Goal: Navigation & Orientation: Find specific page/section

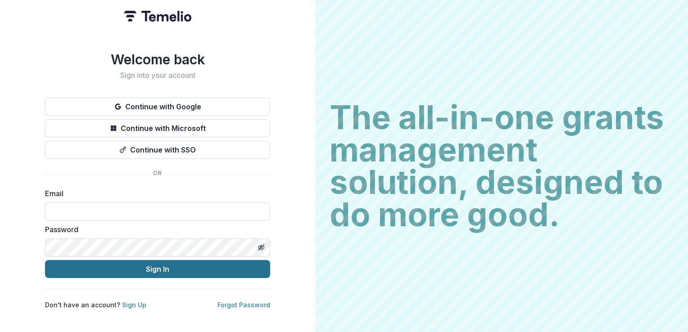
type input "**********"
click at [162, 266] on button "Sign In" at bounding box center [157, 269] width 225 height 18
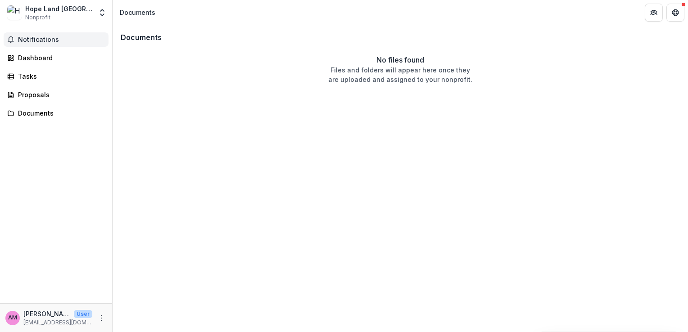
click at [33, 38] on span "Notifications" at bounding box center [61, 40] width 87 height 8
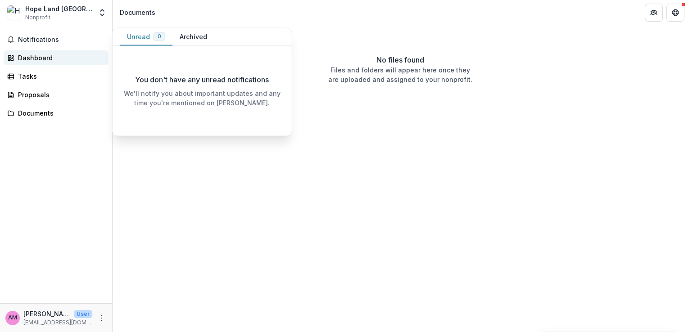
click at [37, 59] on div "Dashboard" at bounding box center [59, 57] width 83 height 9
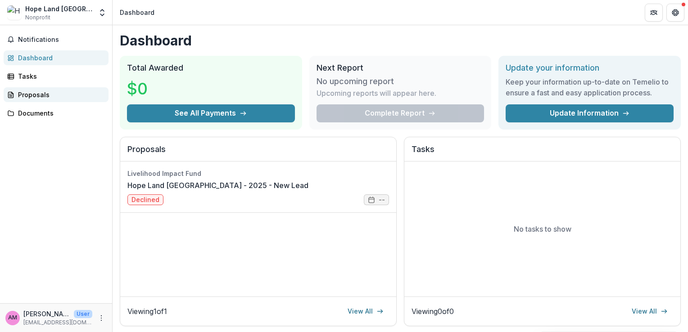
click at [33, 94] on div "Proposals" at bounding box center [59, 94] width 83 height 9
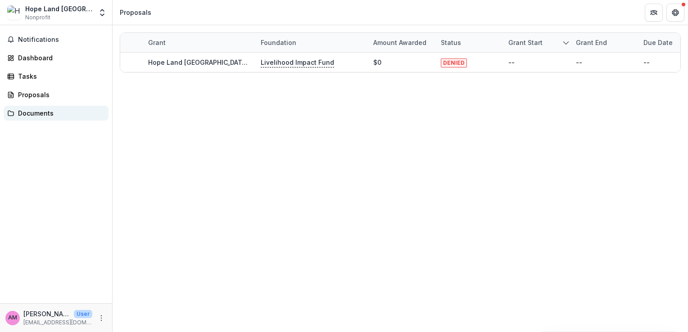
click at [31, 111] on div "Documents" at bounding box center [59, 112] width 83 height 9
